Goal: Find specific page/section: Find specific page/section

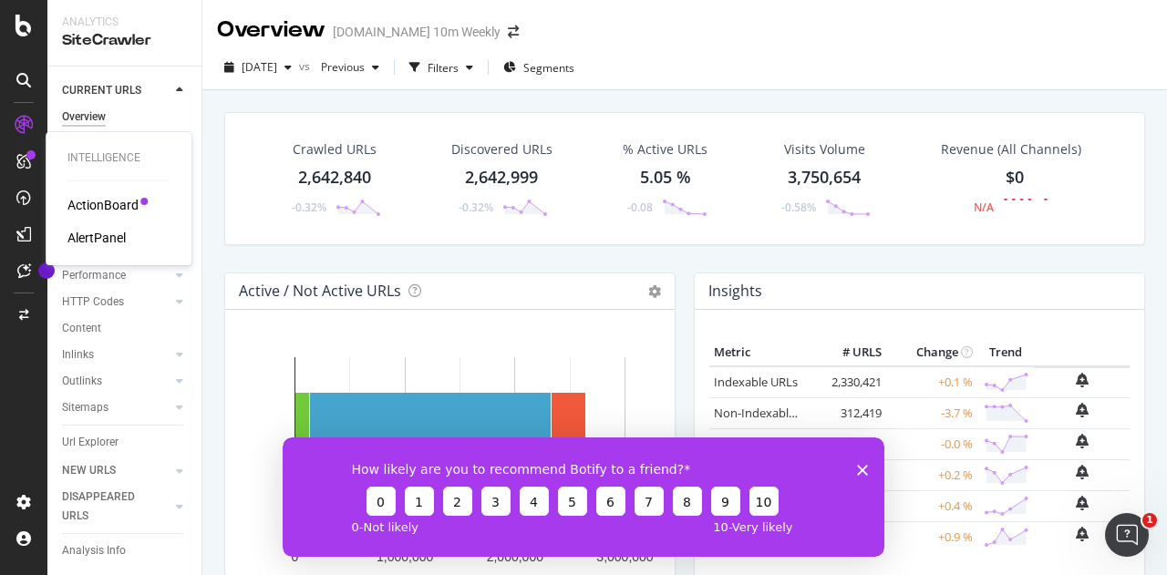
click at [121, 203] on div "ActionBoard" at bounding box center [102, 205] width 71 height 18
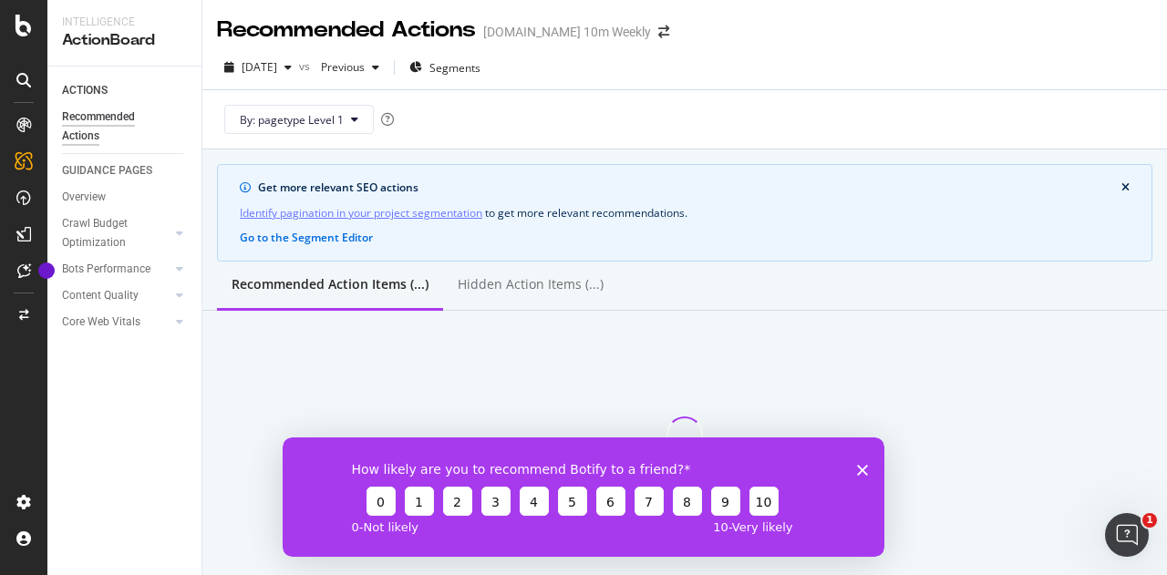
click at [856, 468] on div "How likely are you to recommend Botify to a friend? 0 1 2 3 4 5 6 7 8 9 10 0 - …" at bounding box center [584, 496] width 602 height 119
click at [860, 472] on icon "Close survey" at bounding box center [862, 469] width 11 height 11
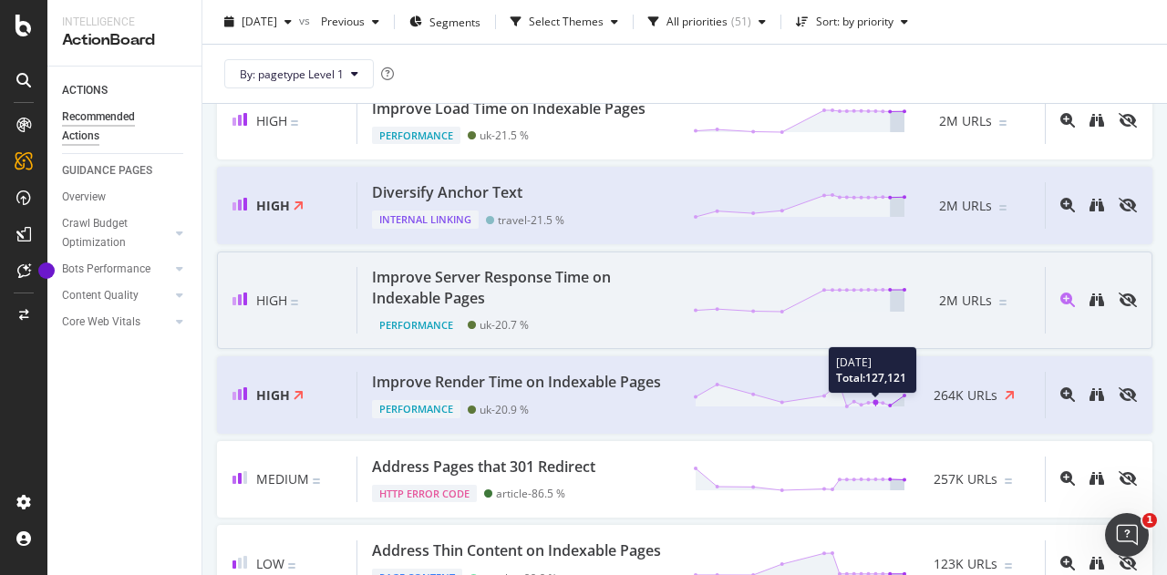
scroll to position [273, 0]
